Goal: Navigation & Orientation: Find specific page/section

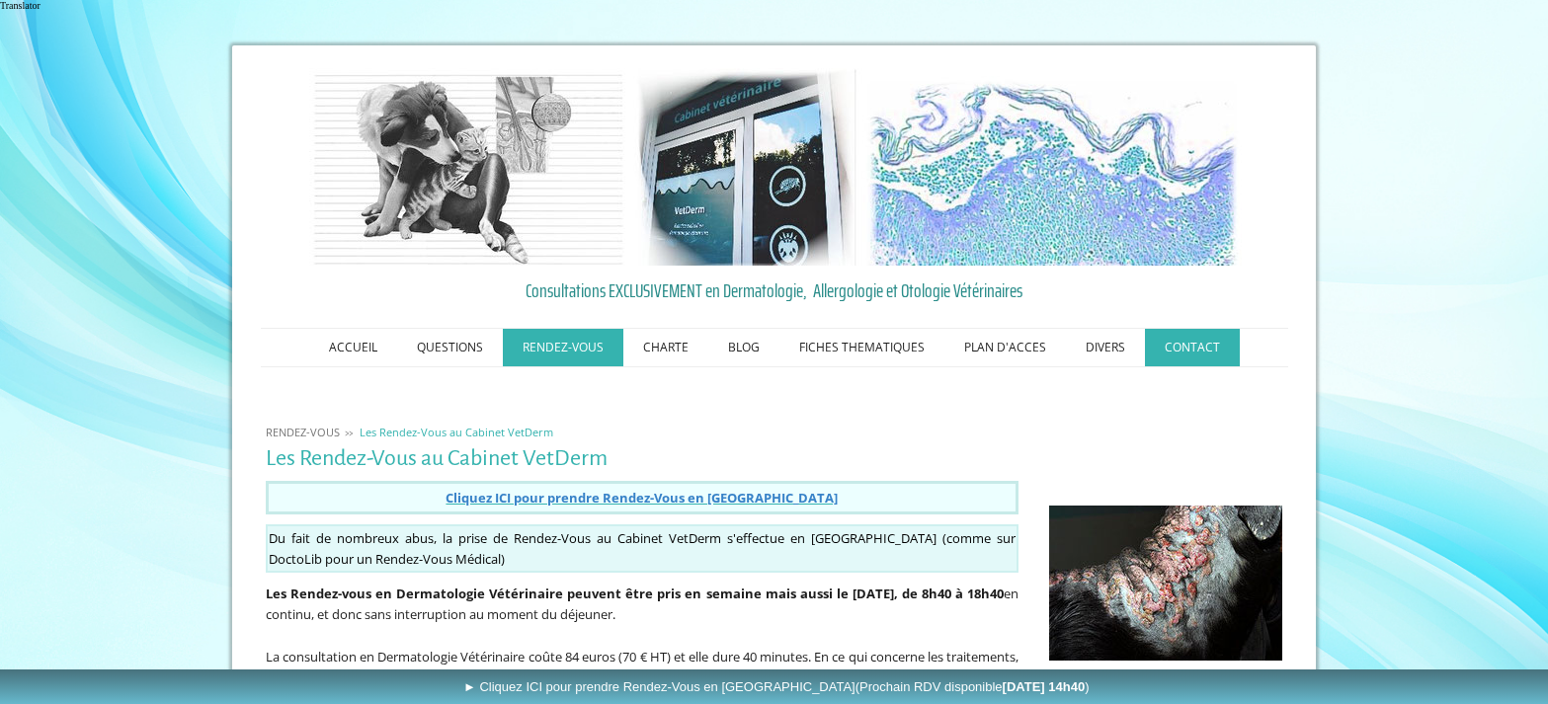
click at [1192, 338] on link "CONTACT" at bounding box center [1192, 348] width 95 height 38
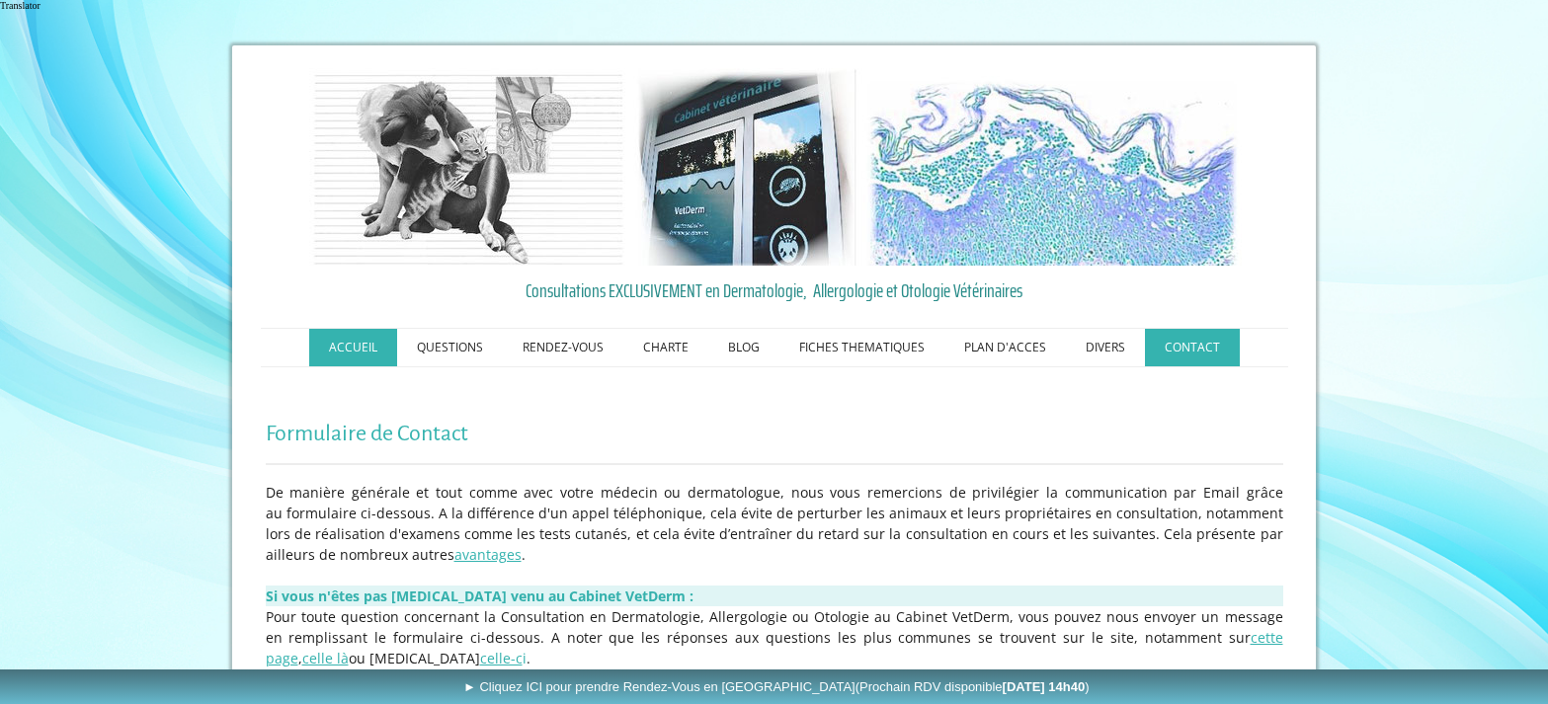
click at [362, 343] on link "ACCUEIL" at bounding box center [353, 348] width 88 height 38
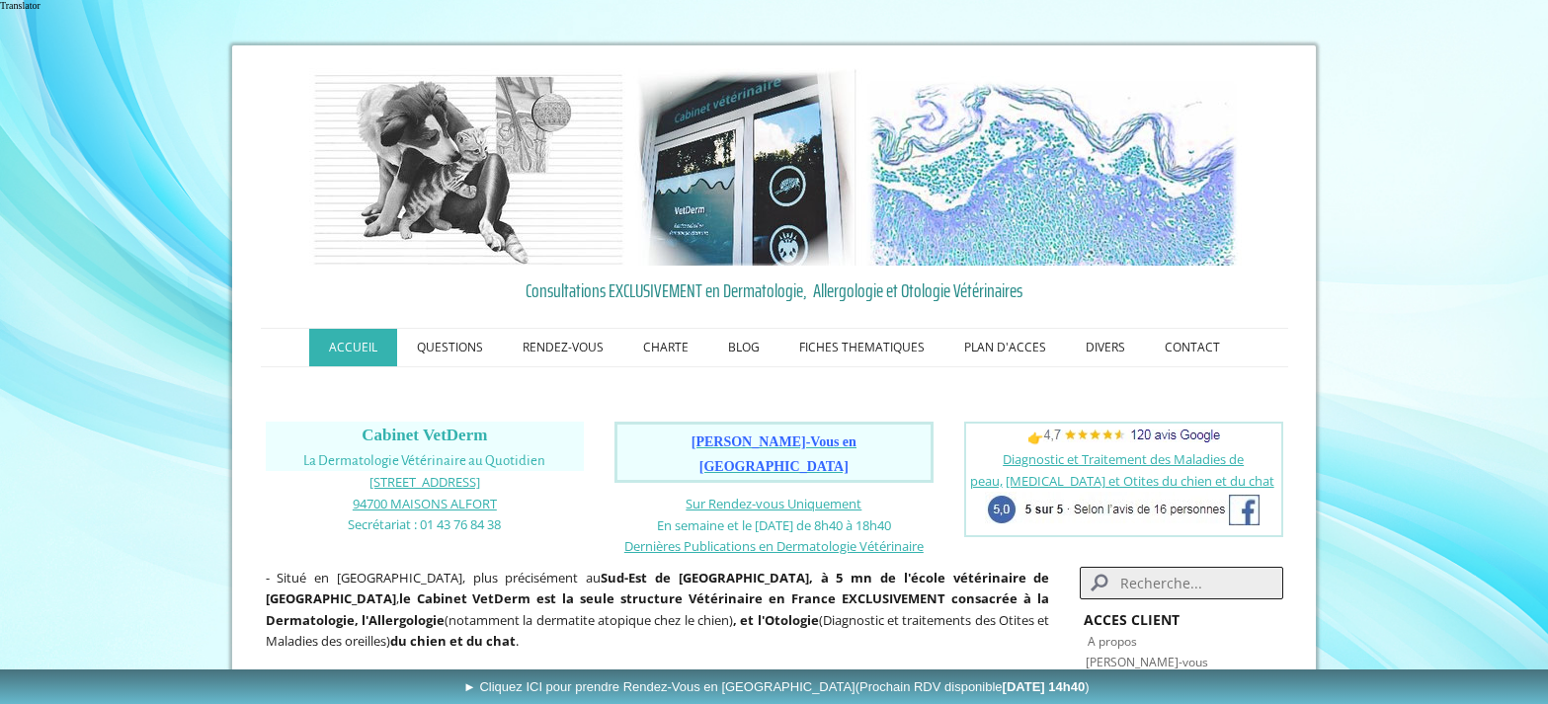
scroll to position [195, 0]
